Goal: Information Seeking & Learning: Learn about a topic

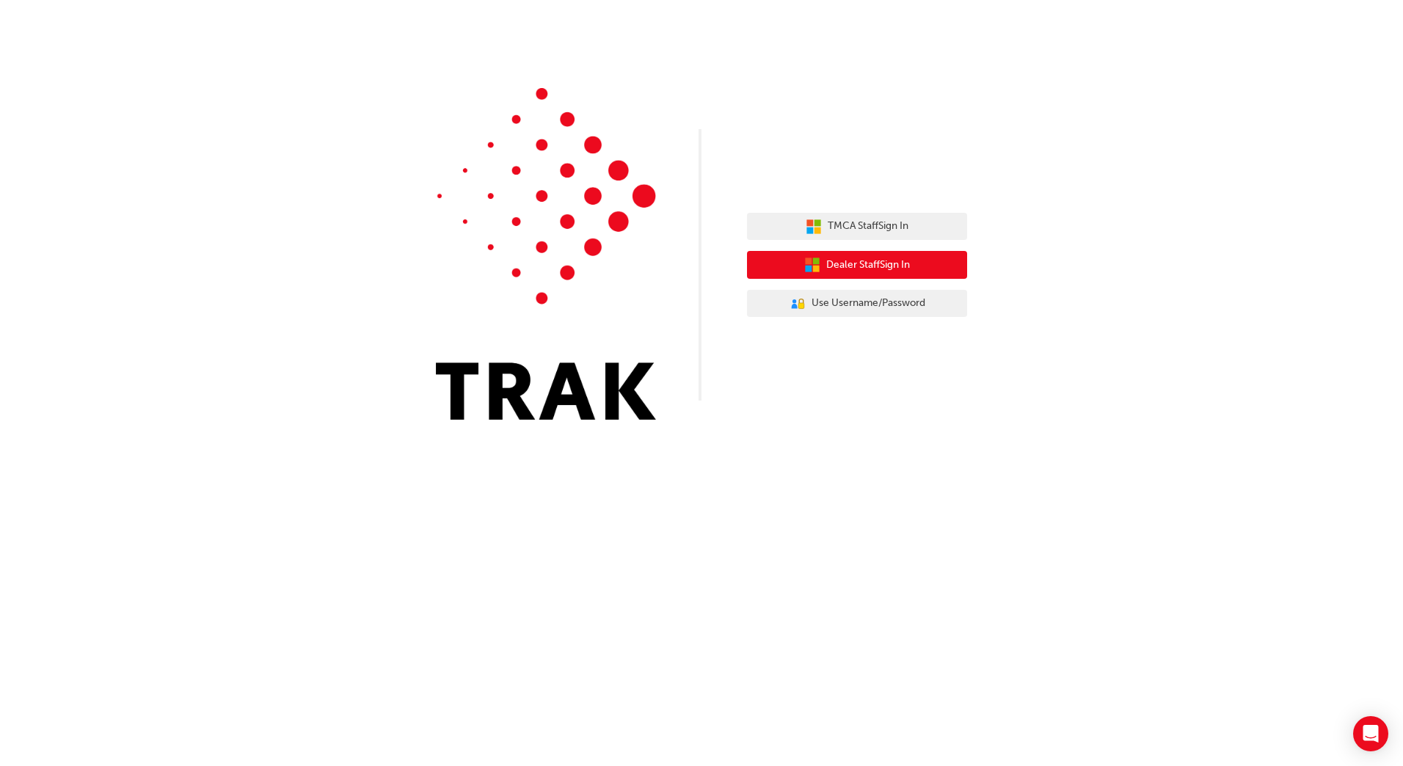
click at [869, 264] on span "Dealer Staff Sign In" at bounding box center [868, 265] width 84 height 17
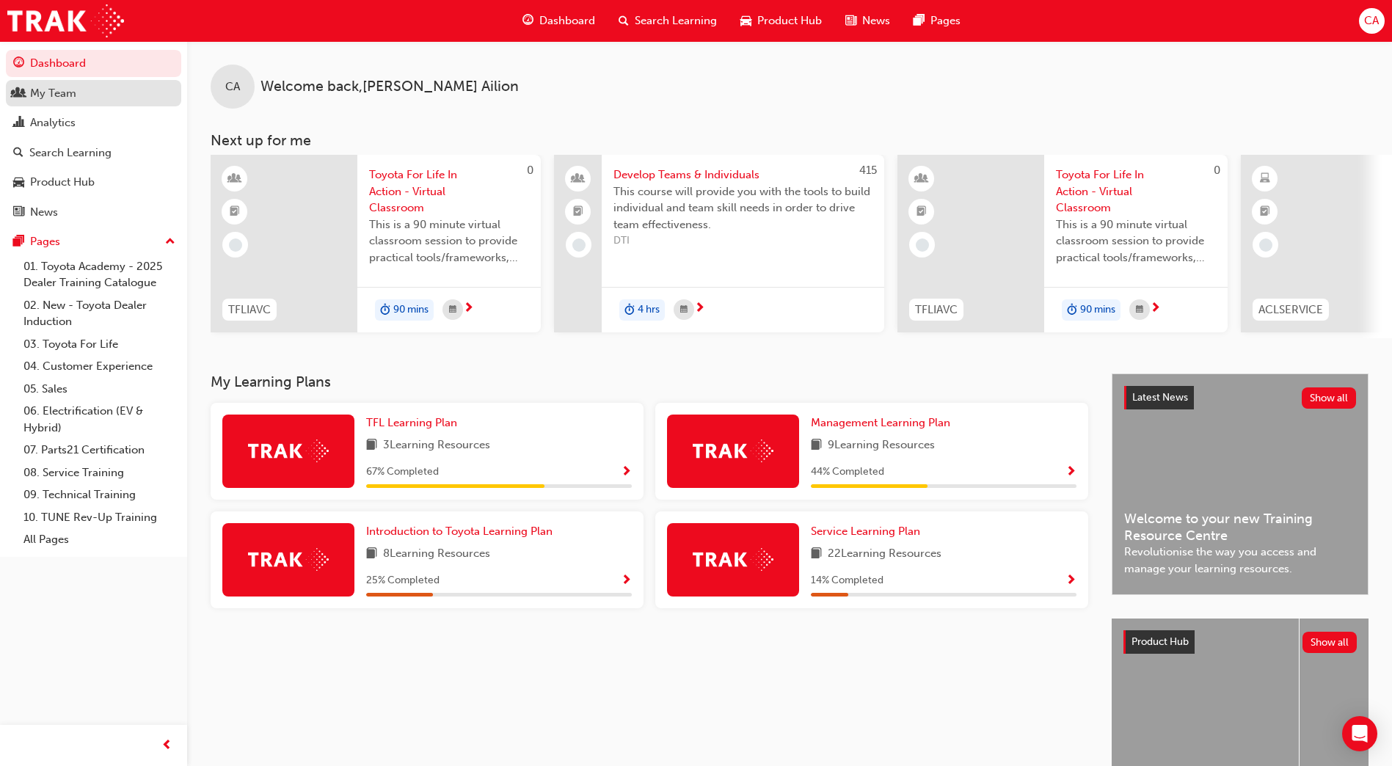
click at [91, 91] on div "My Team" at bounding box center [93, 93] width 161 height 18
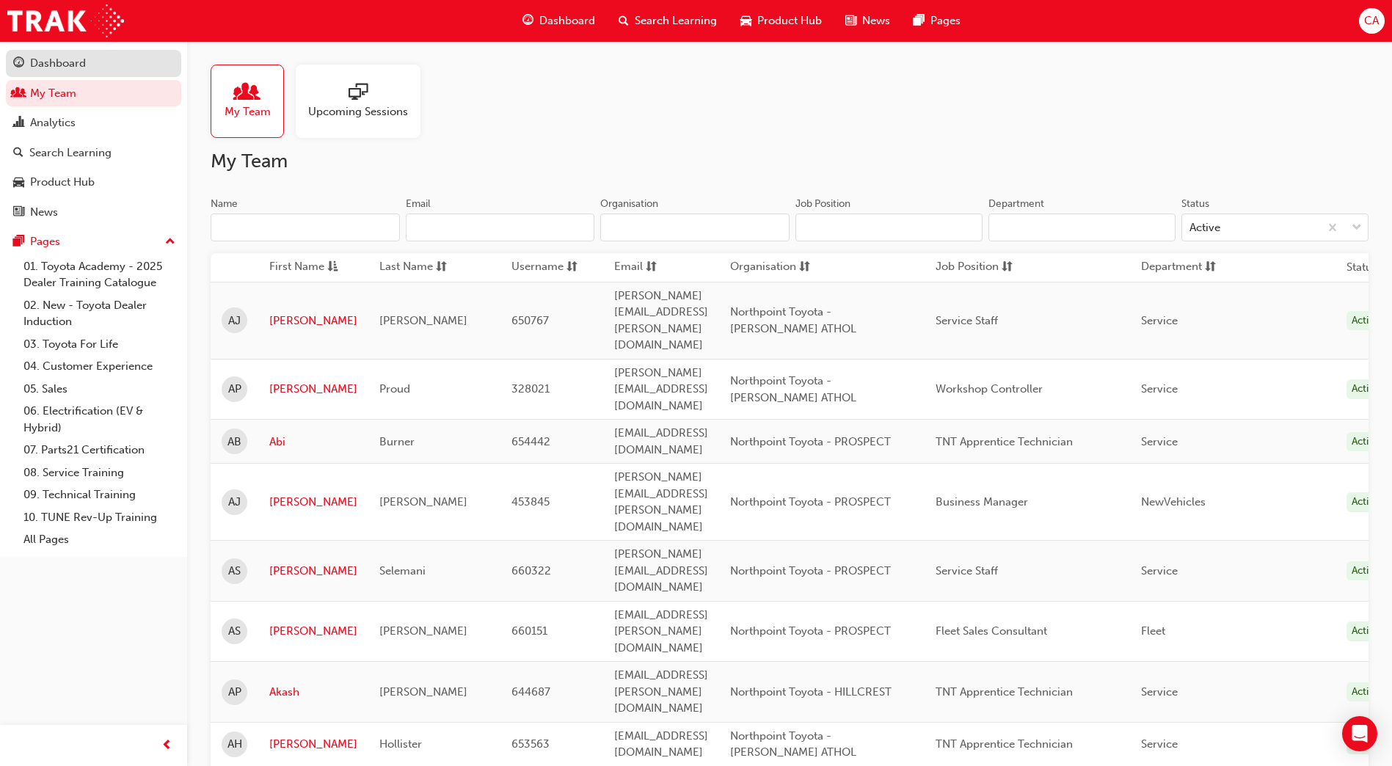
click at [81, 67] on div "Dashboard" at bounding box center [58, 63] width 56 height 17
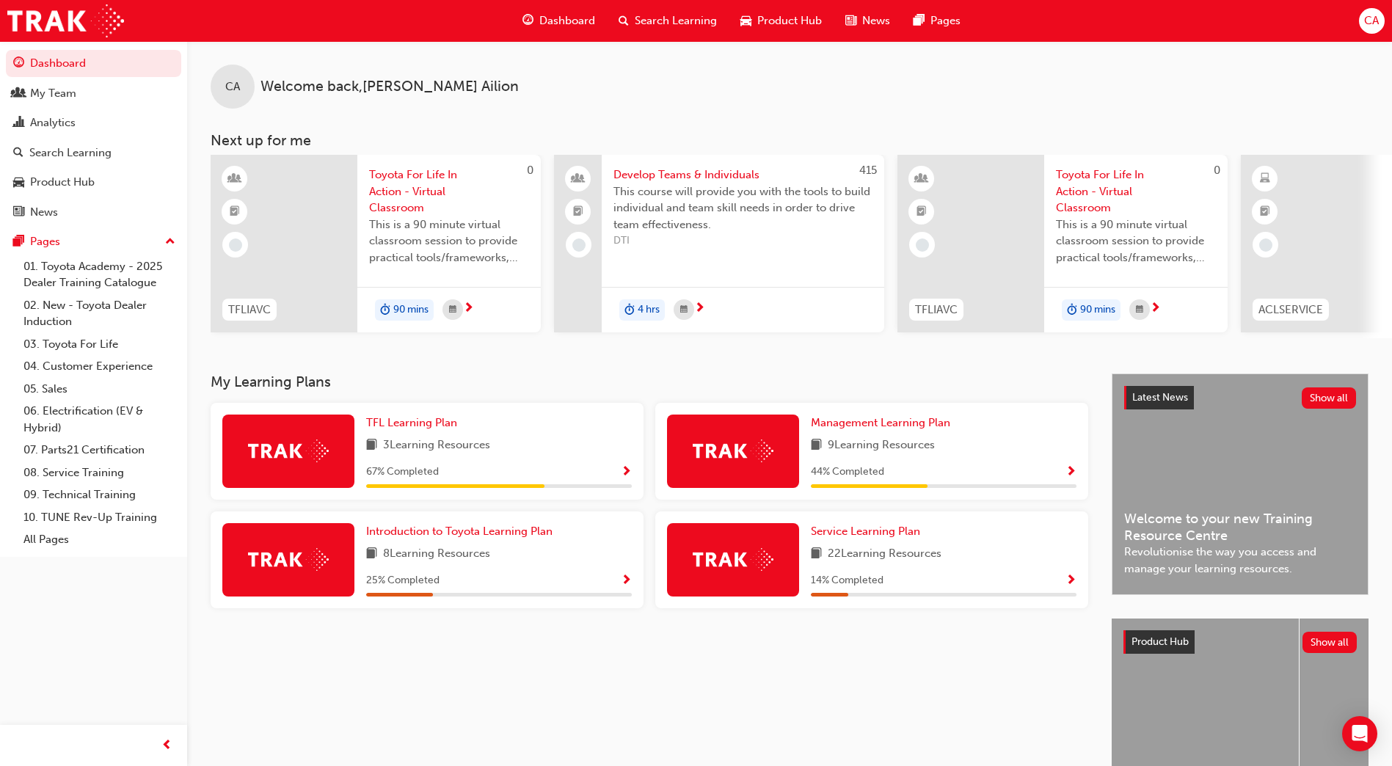
click at [720, 459] on img at bounding box center [733, 450] width 81 height 23
click at [864, 429] on span "Management Learning Plan" at bounding box center [880, 422] width 139 height 13
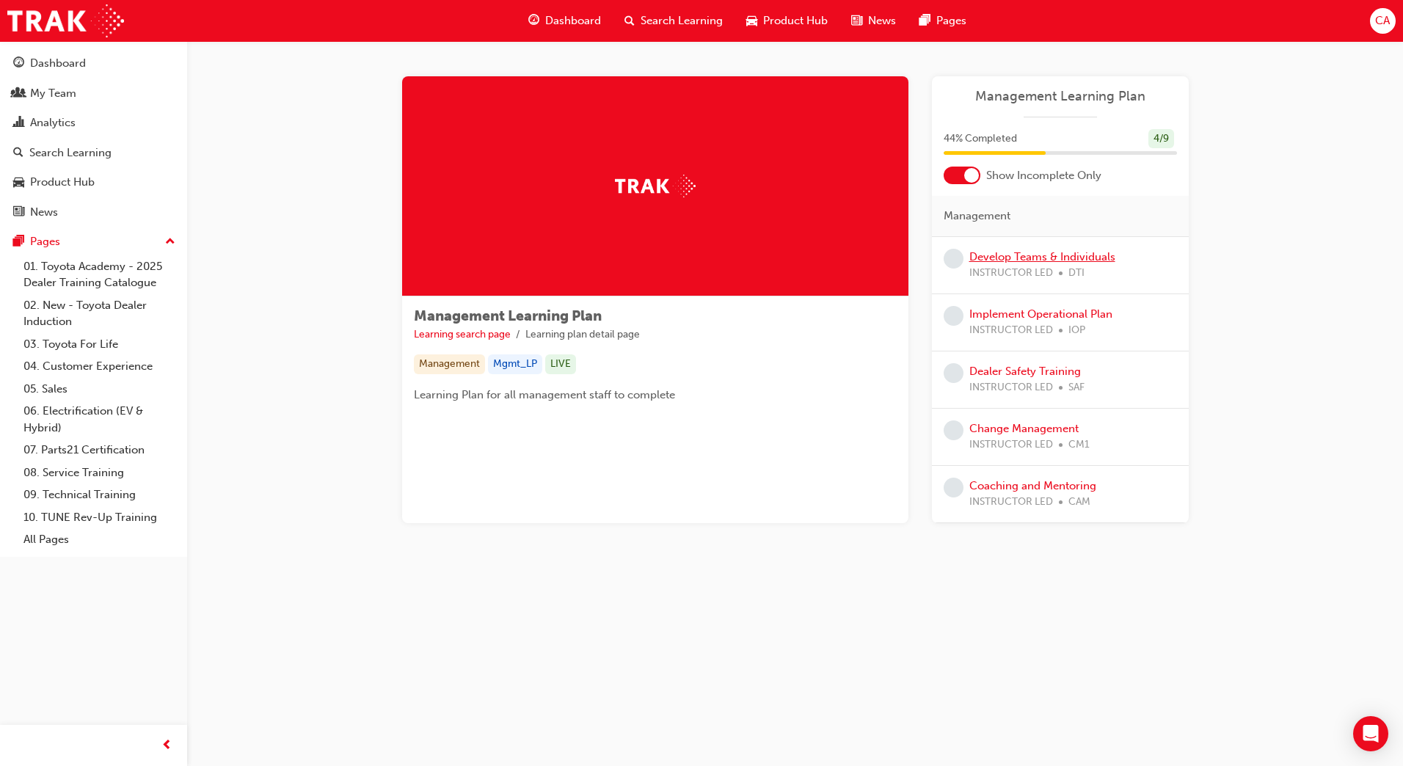
click at [1042, 255] on link "Develop Teams & Individuals" at bounding box center [1042, 256] width 146 height 13
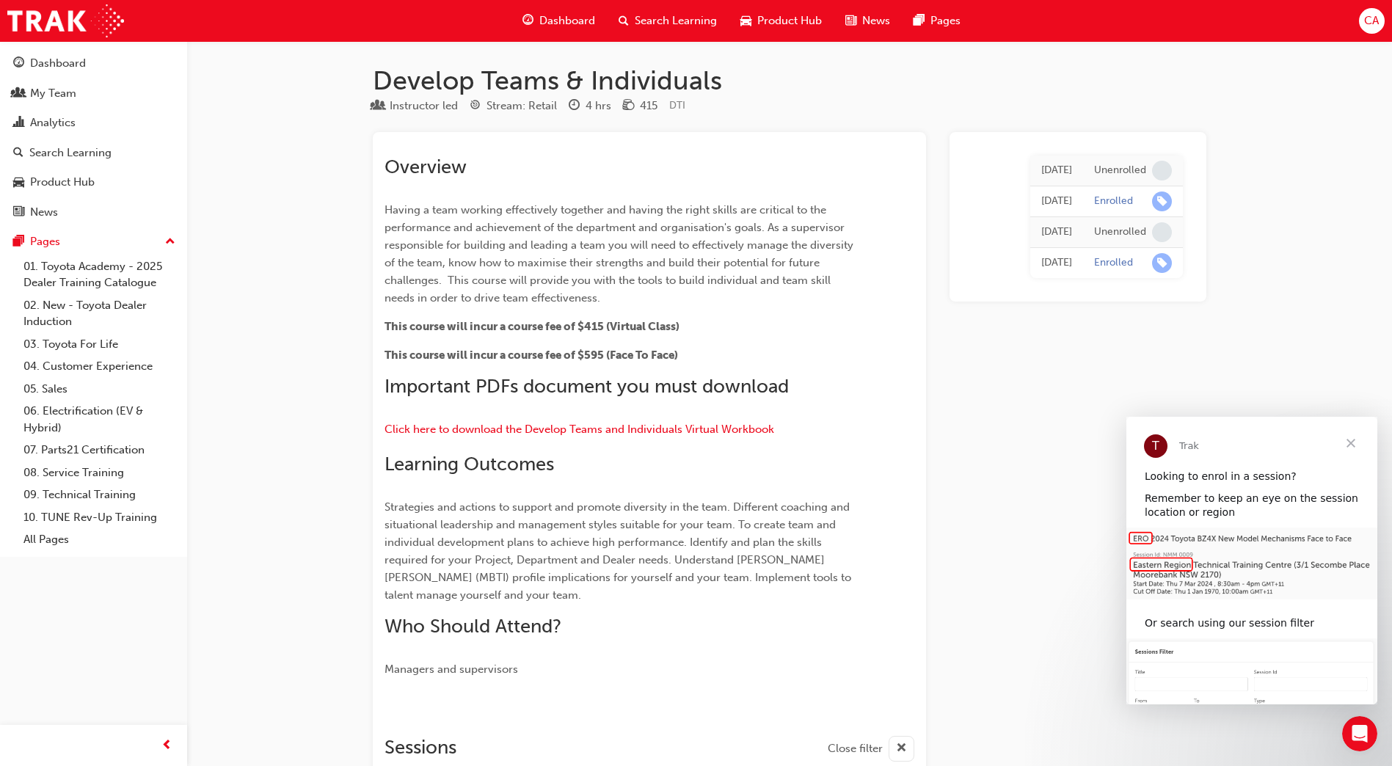
click at [1350, 446] on span "Close" at bounding box center [1350, 443] width 53 height 53
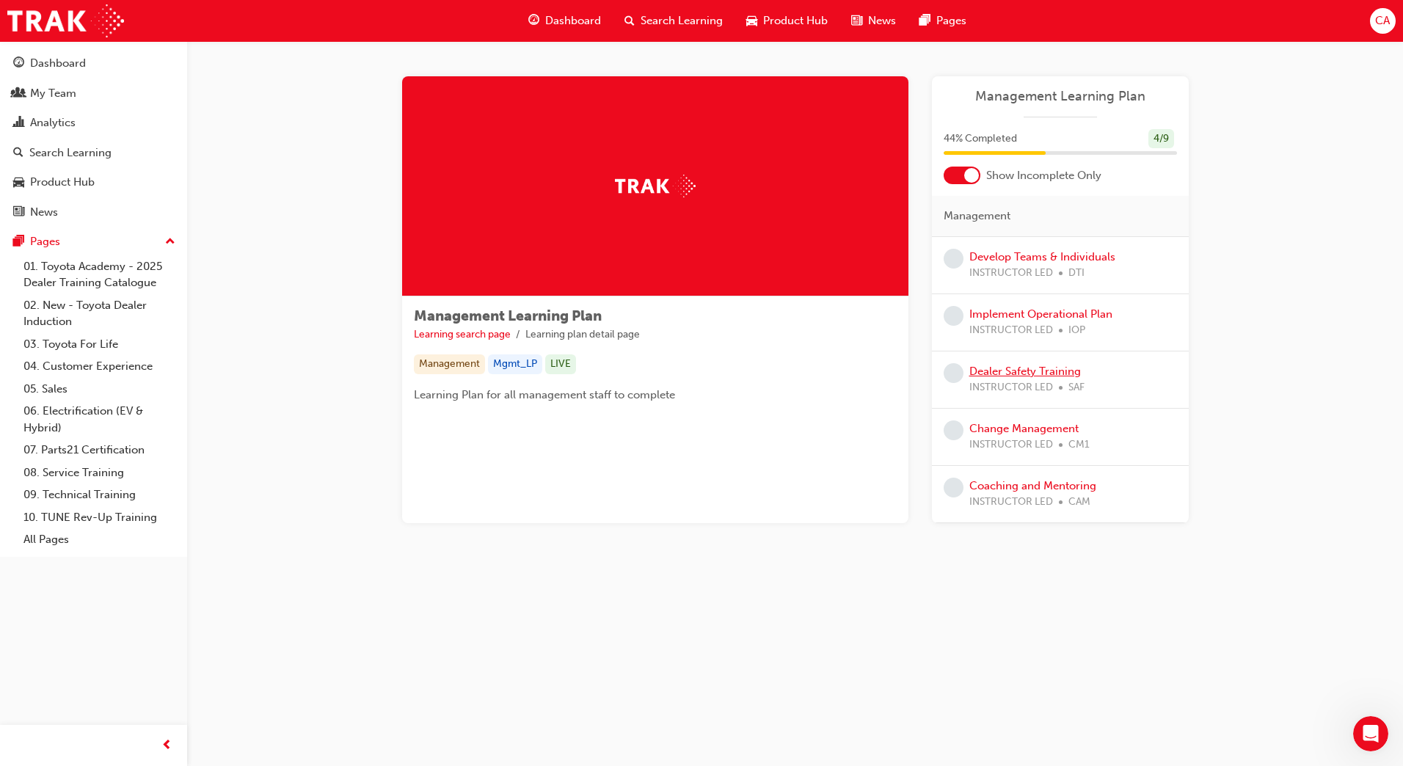
click at [1038, 372] on link "Dealer Safety Training" at bounding box center [1025, 371] width 112 height 13
click at [993, 429] on link "Change Management" at bounding box center [1023, 428] width 109 height 13
click at [995, 487] on link "Coaching and Mentoring" at bounding box center [1032, 485] width 127 height 13
